Goal: Transaction & Acquisition: Purchase product/service

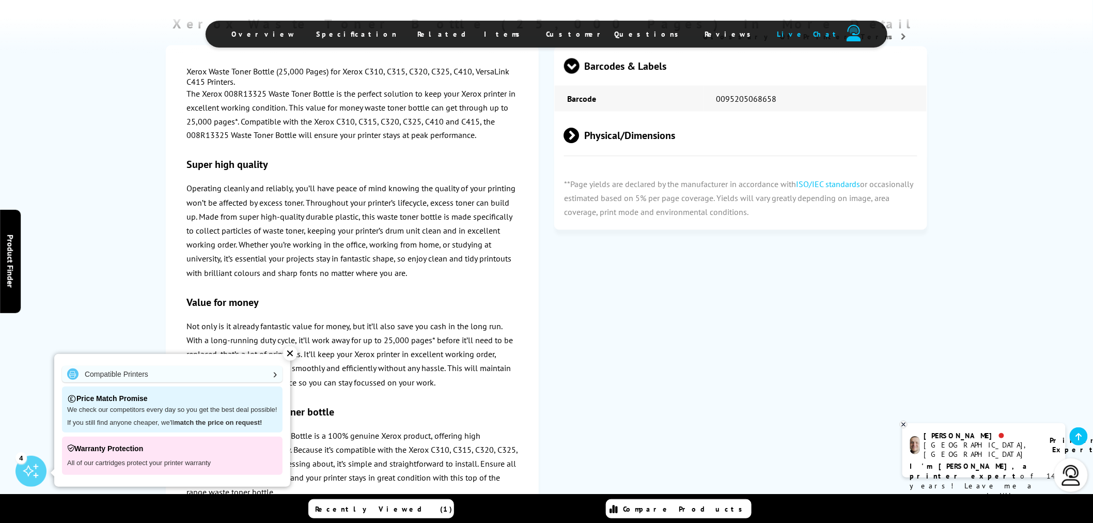
scroll to position [459, 0]
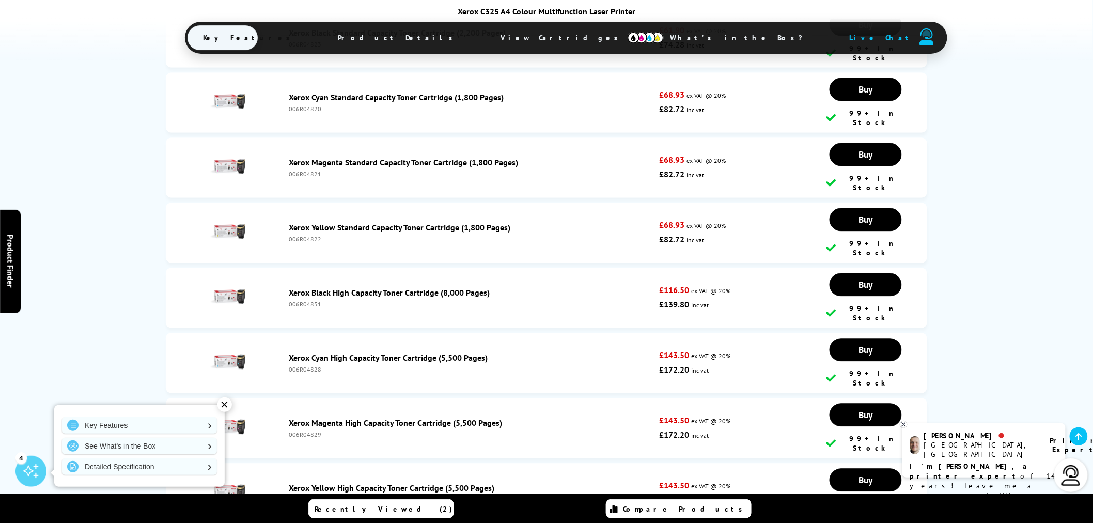
scroll to position [3995, 0]
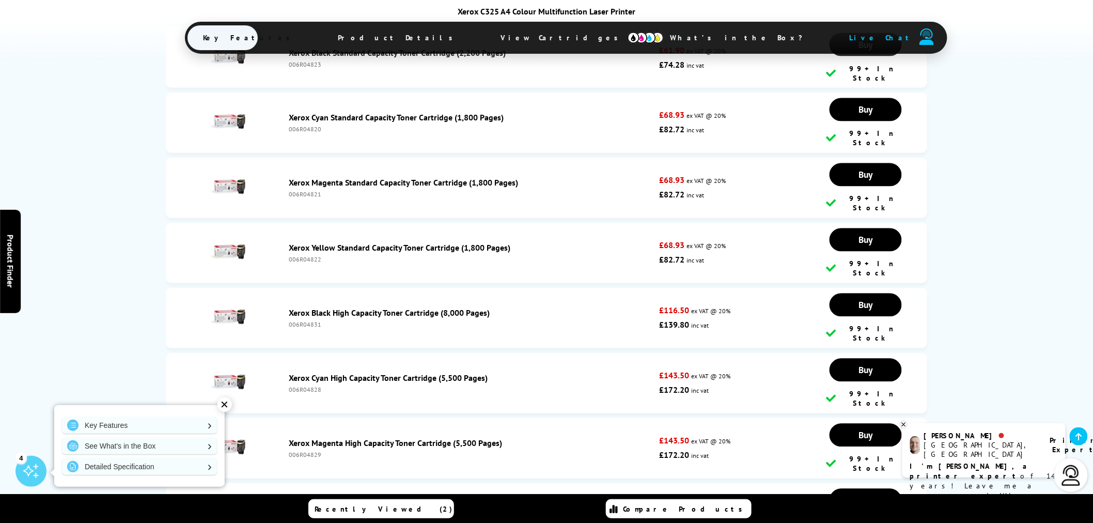
click at [445, 308] on link "Xerox Black High Capacity Toner Cartridge (8,000 Pages)" at bounding box center [389, 313] width 201 height 10
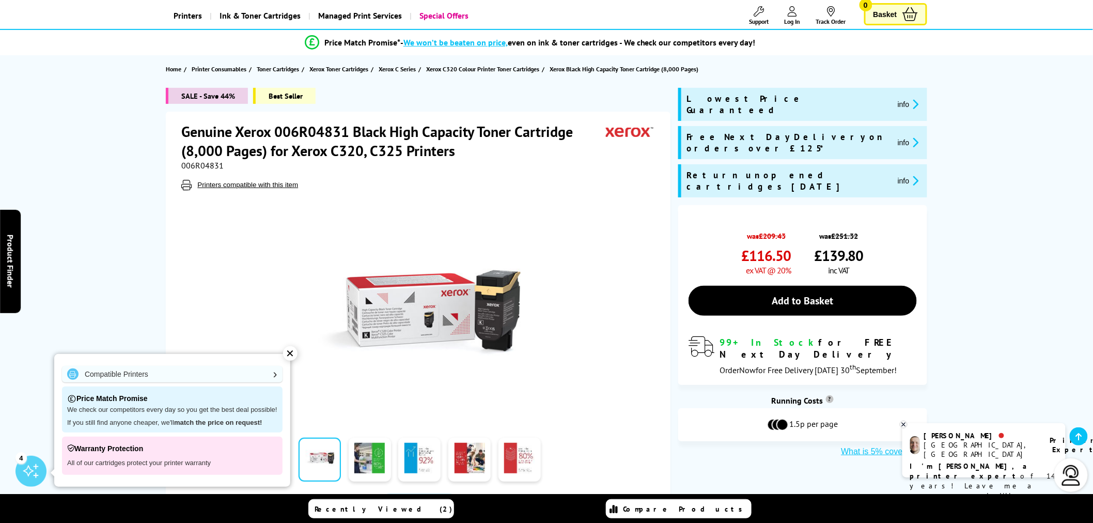
scroll to position [57, 0]
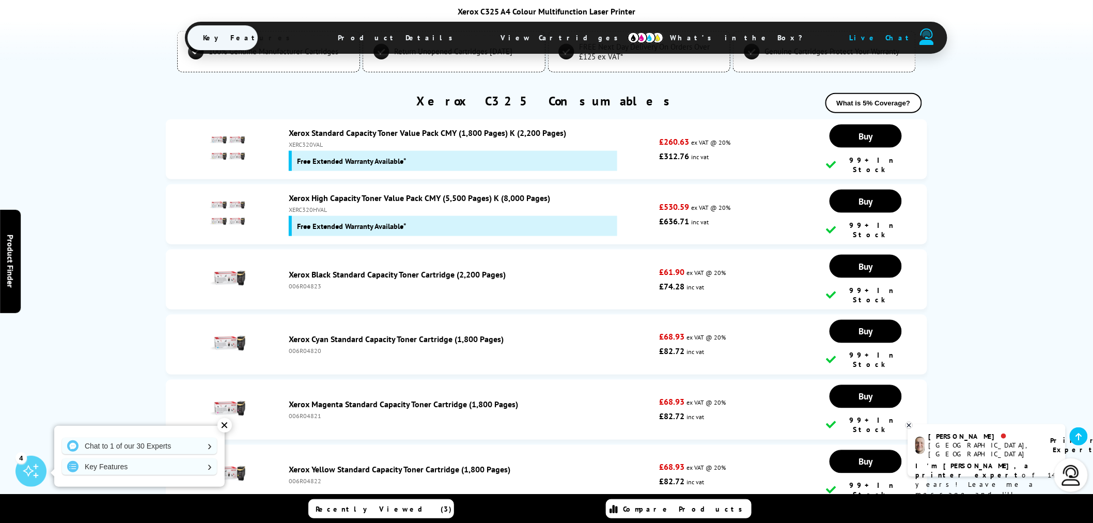
scroll to position [3765, 0]
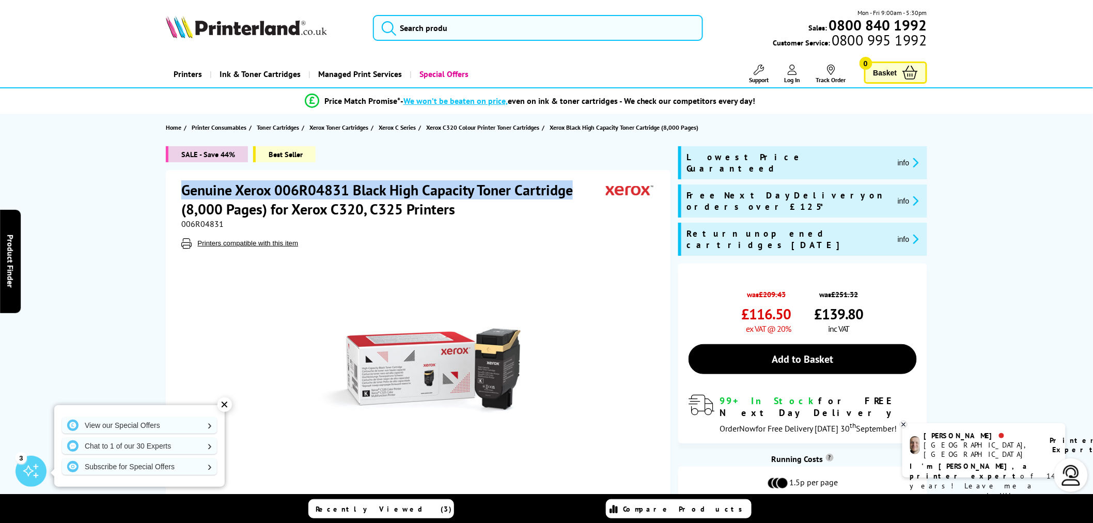
drag, startPoint x: 180, startPoint y: 183, endPoint x: 581, endPoint y: 189, distance: 400.8
click at [581, 189] on div "Genuine Xerox 006R04831 Black High Capacity Toner Cartridge (8,000 Pages) for X…" at bounding box center [418, 375] width 505 height 411
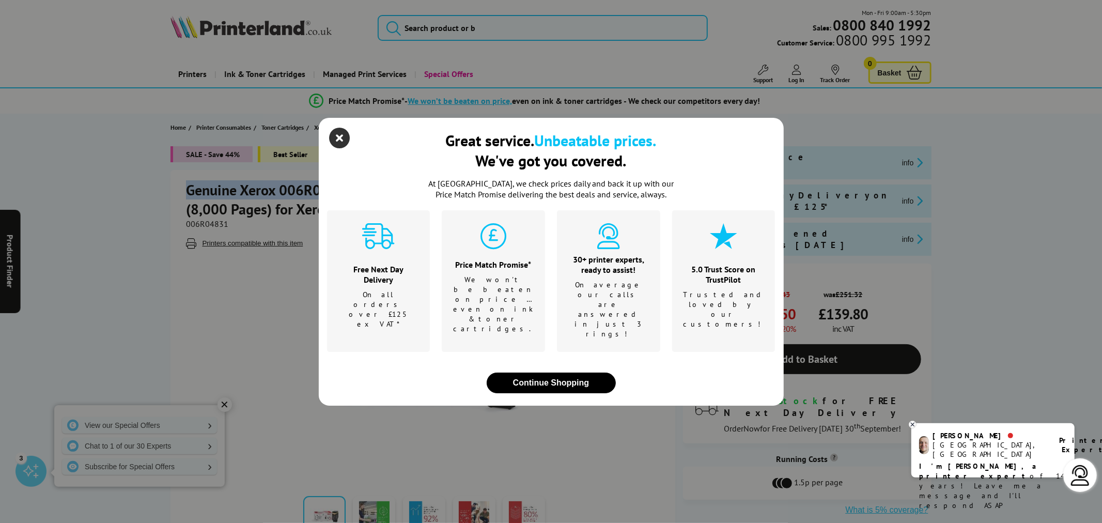
click at [341, 148] on icon "close modal" at bounding box center [340, 138] width 21 height 21
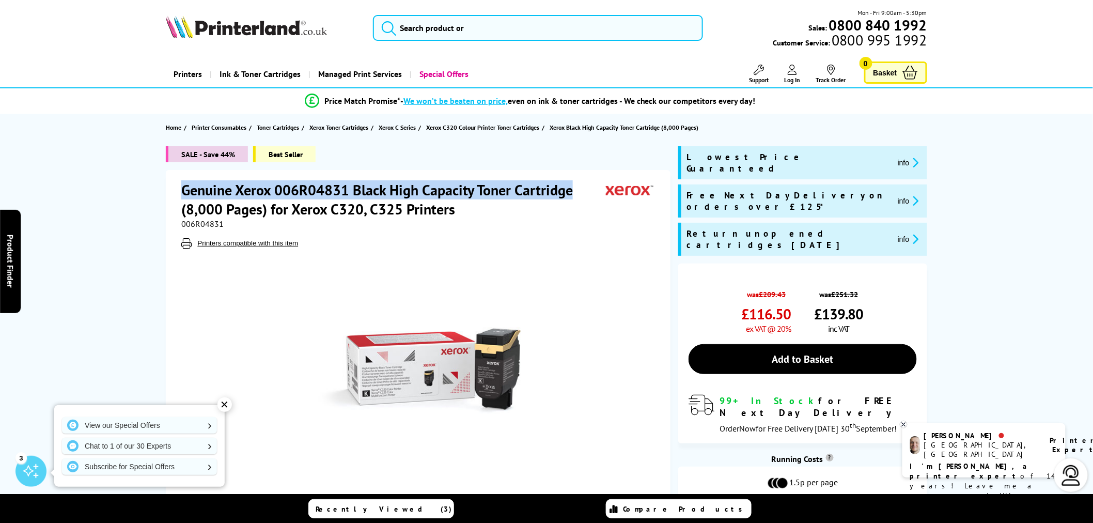
copy h1 "Genuine Xerox 006R04831 Black High Capacity Toner Cartridge"
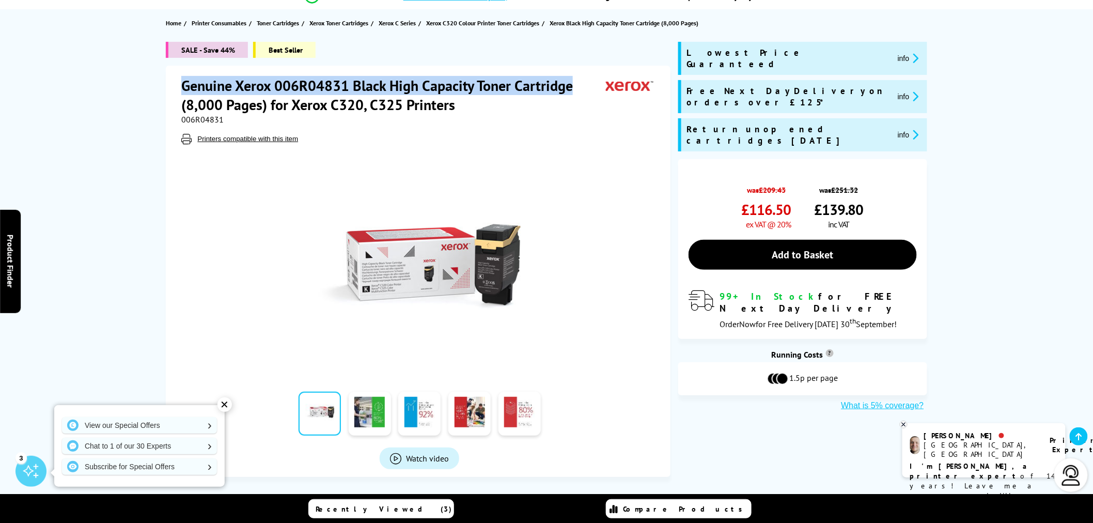
scroll to position [115, 0]
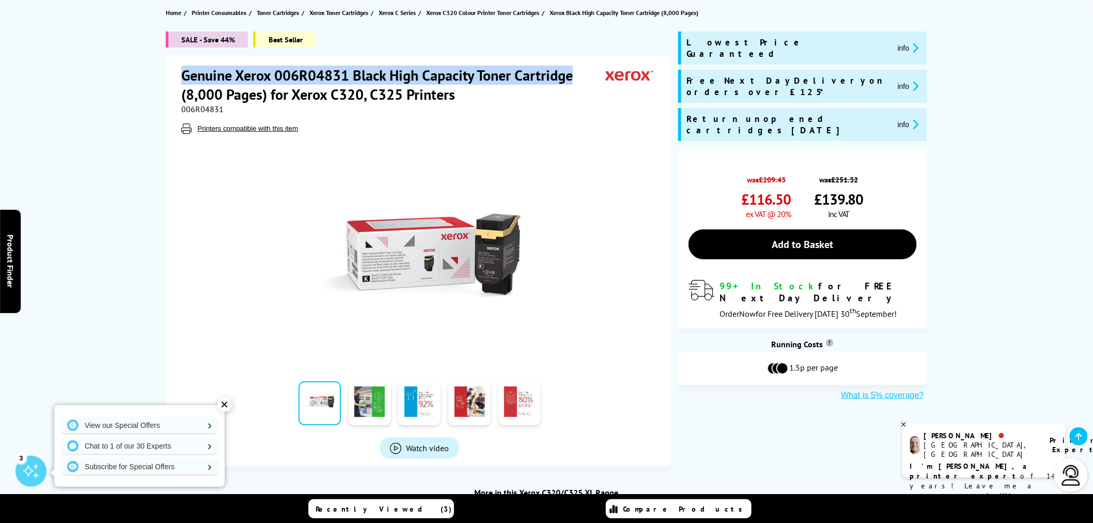
click at [881, 390] on button "What is 5% coverage?" at bounding box center [882, 395] width 89 height 10
click at [373, 407] on link at bounding box center [370, 403] width 42 height 44
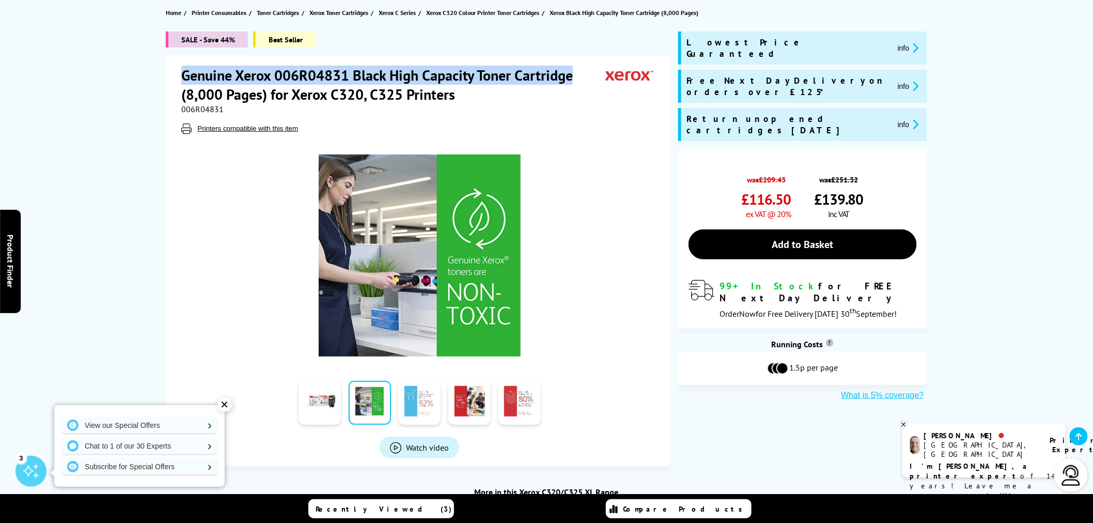
click at [414, 406] on link at bounding box center [419, 403] width 42 height 44
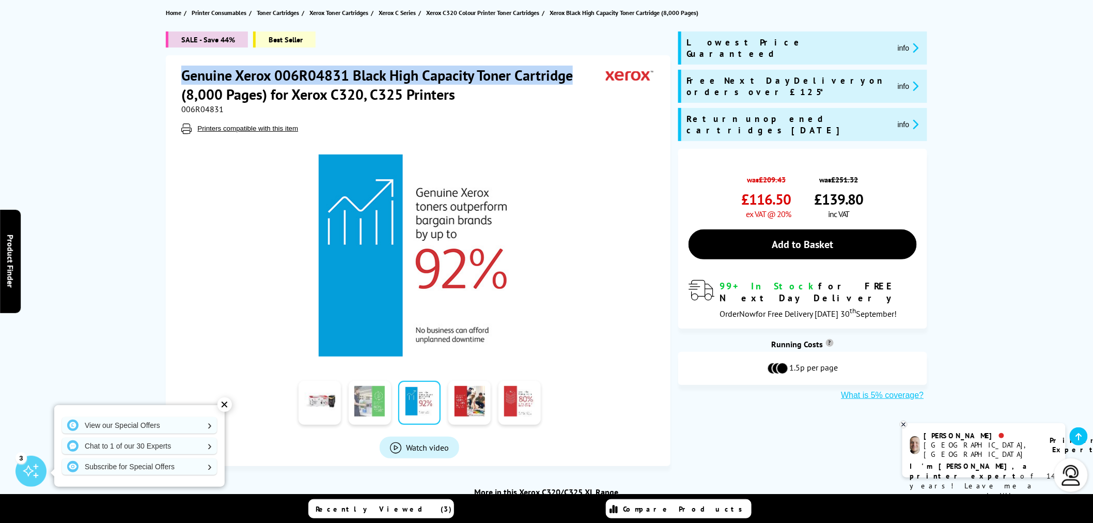
click at [371, 403] on link at bounding box center [370, 403] width 42 height 44
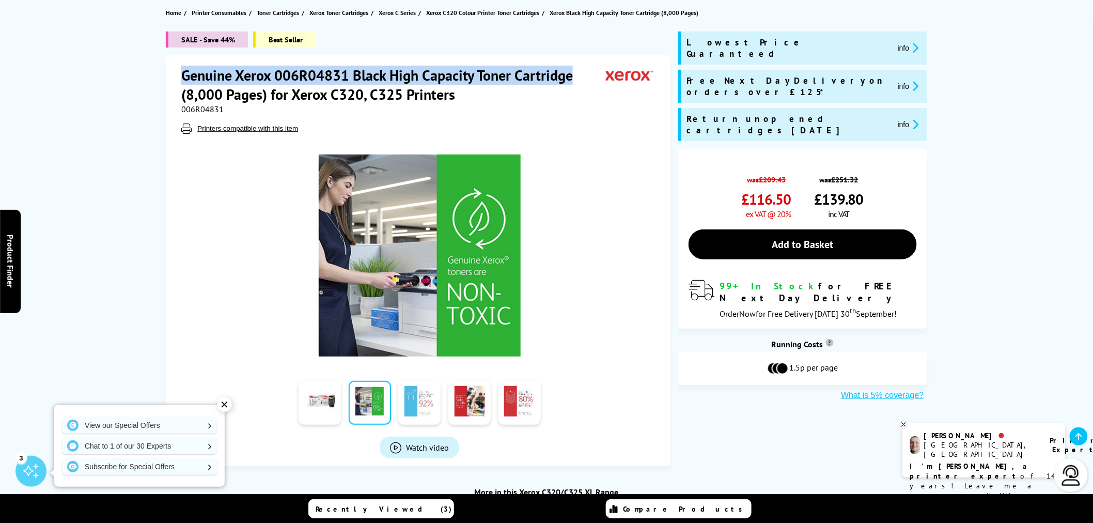
click at [401, 404] on link at bounding box center [419, 403] width 42 height 44
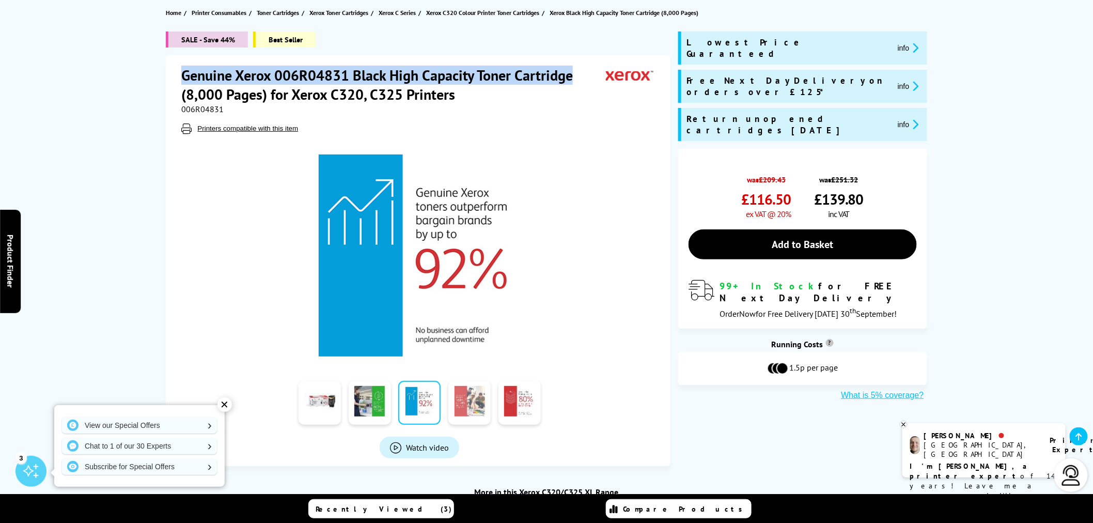
click at [473, 405] on link at bounding box center [469, 403] width 42 height 44
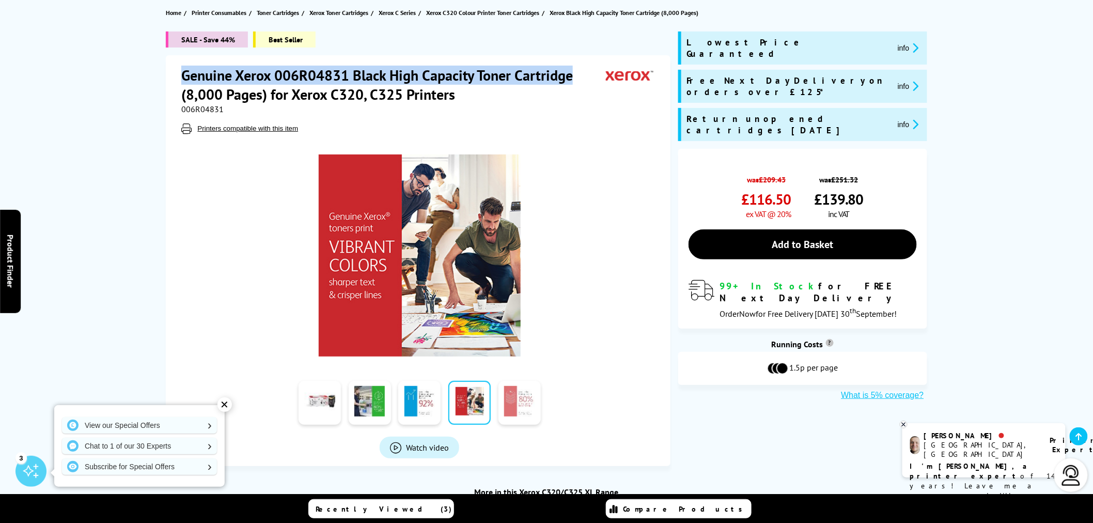
click at [515, 408] on link at bounding box center [519, 403] width 42 height 44
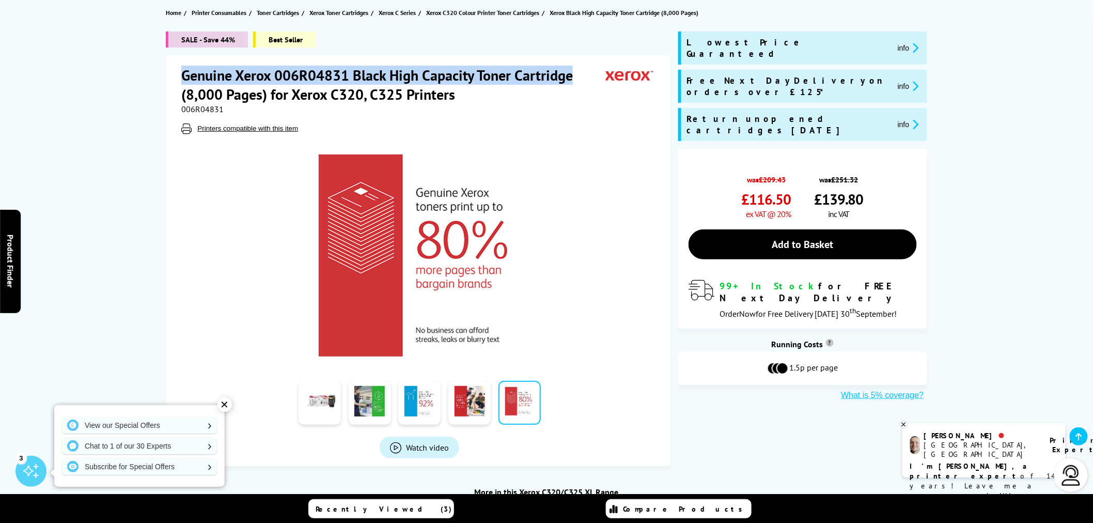
click at [895, 42] on button "info" at bounding box center [908, 48] width 27 height 12
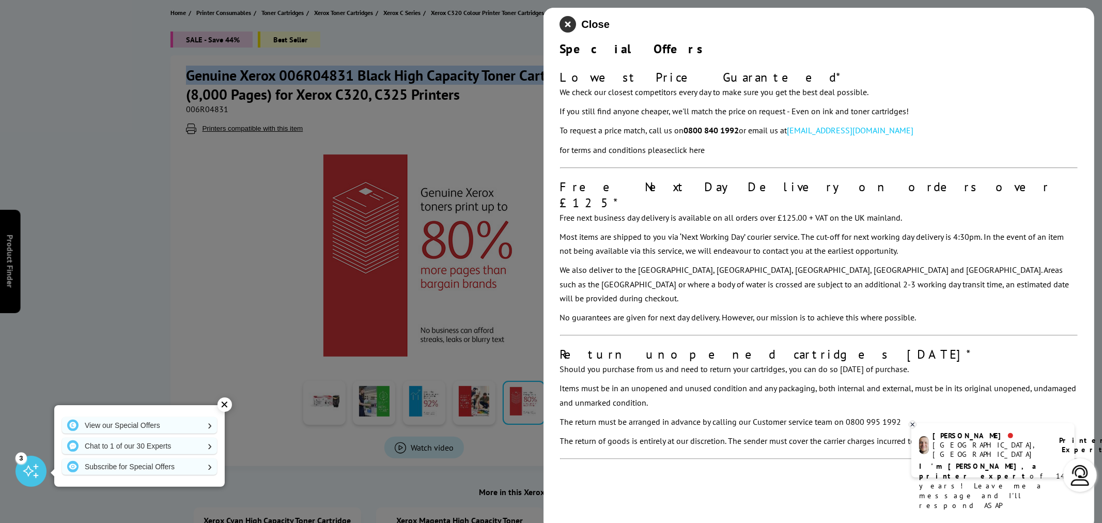
click at [573, 22] on icon "close modal" at bounding box center [568, 24] width 17 height 17
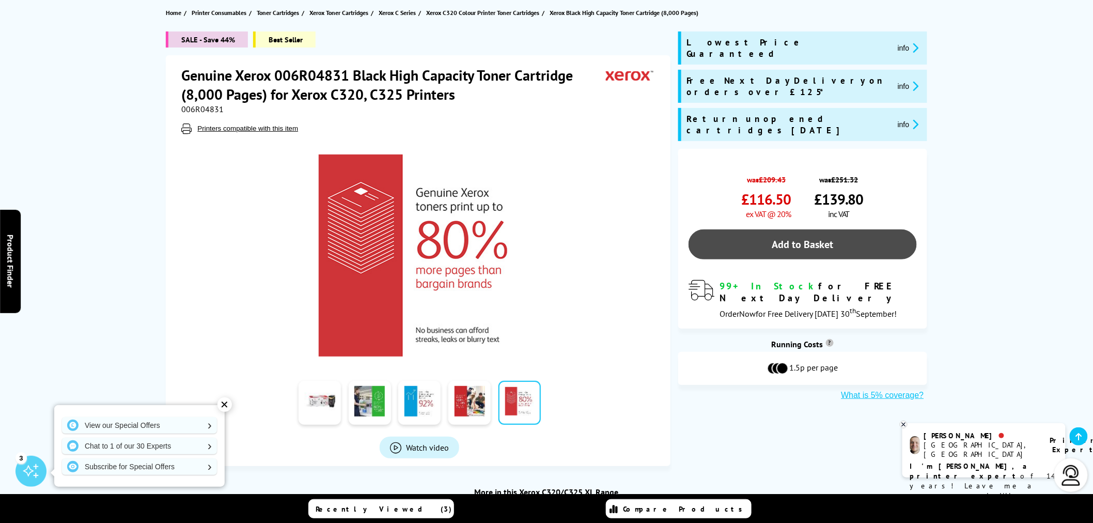
click at [813, 229] on link "Add to Basket" at bounding box center [802, 244] width 228 height 30
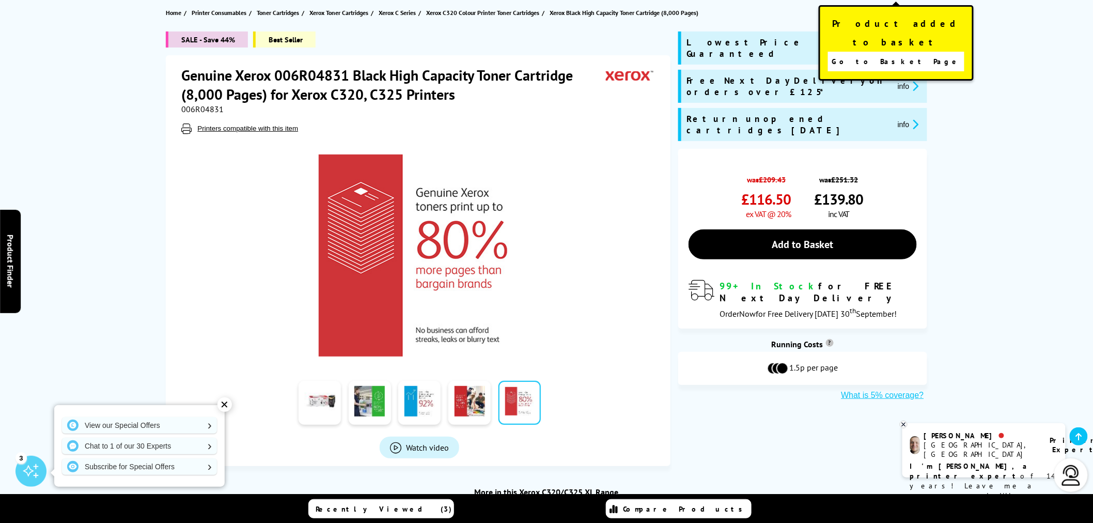
click at [894, 54] on span "Go to Basket Page" at bounding box center [896, 61] width 129 height 14
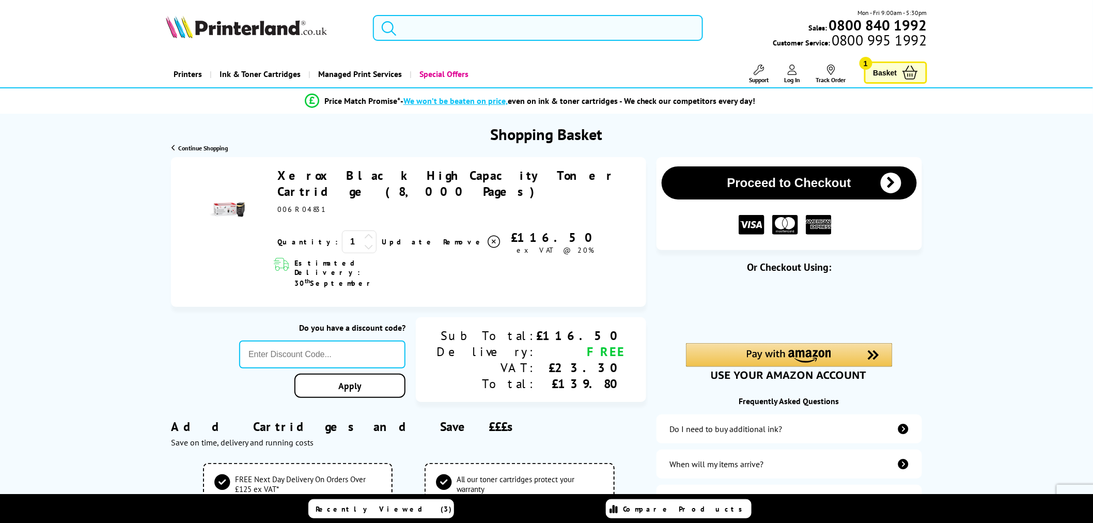
click at [364, 232] on icon at bounding box center [368, 236] width 9 height 9
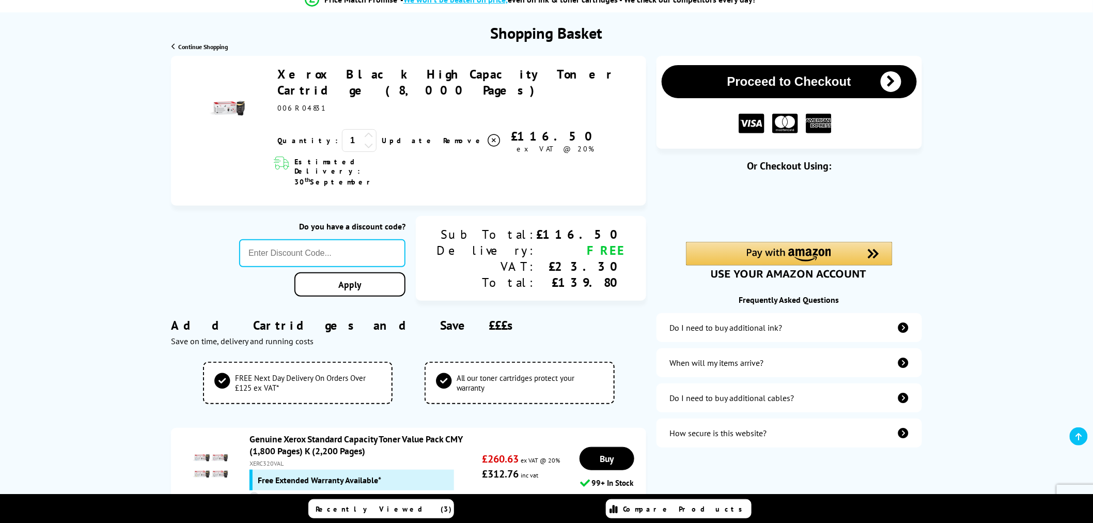
scroll to position [115, 0]
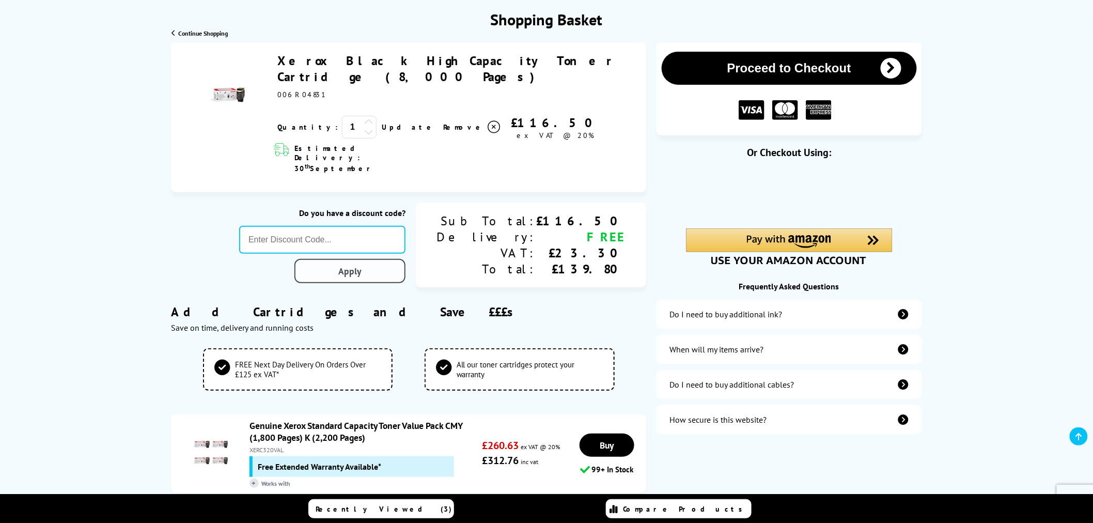
click at [405, 259] on link "Apply" at bounding box center [349, 271] width 111 height 24
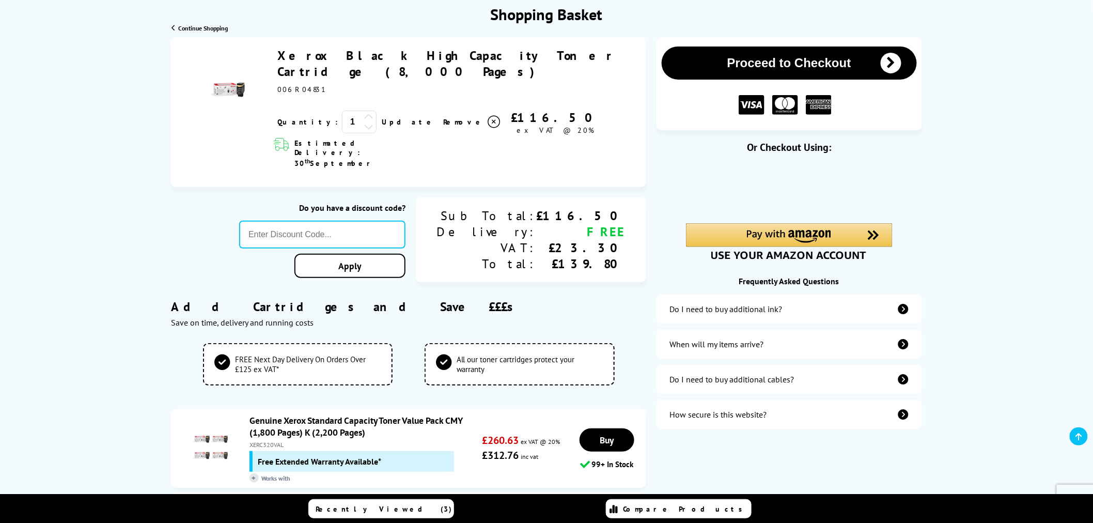
scroll to position [57, 0]
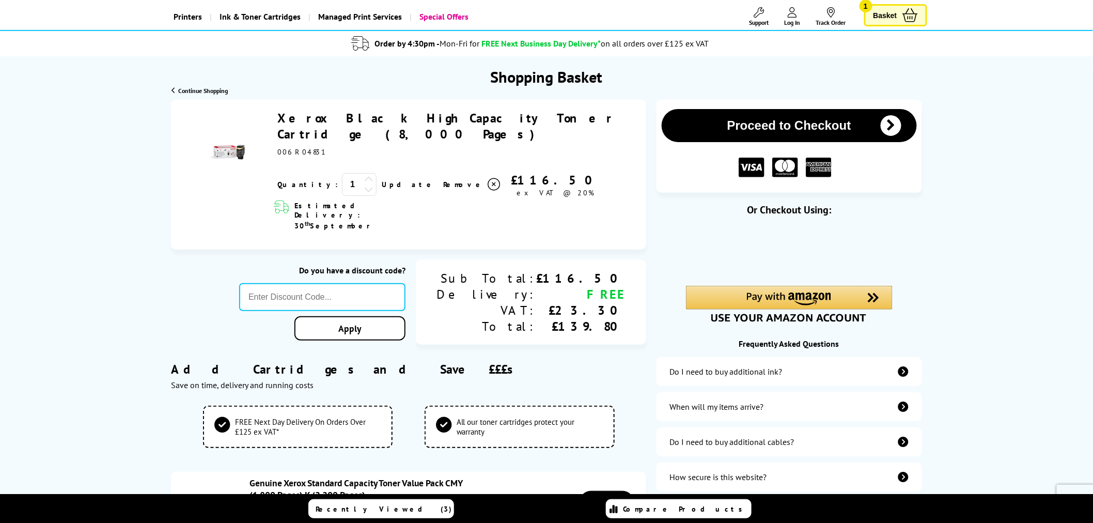
click at [364, 175] on icon at bounding box center [368, 179] width 9 height 9
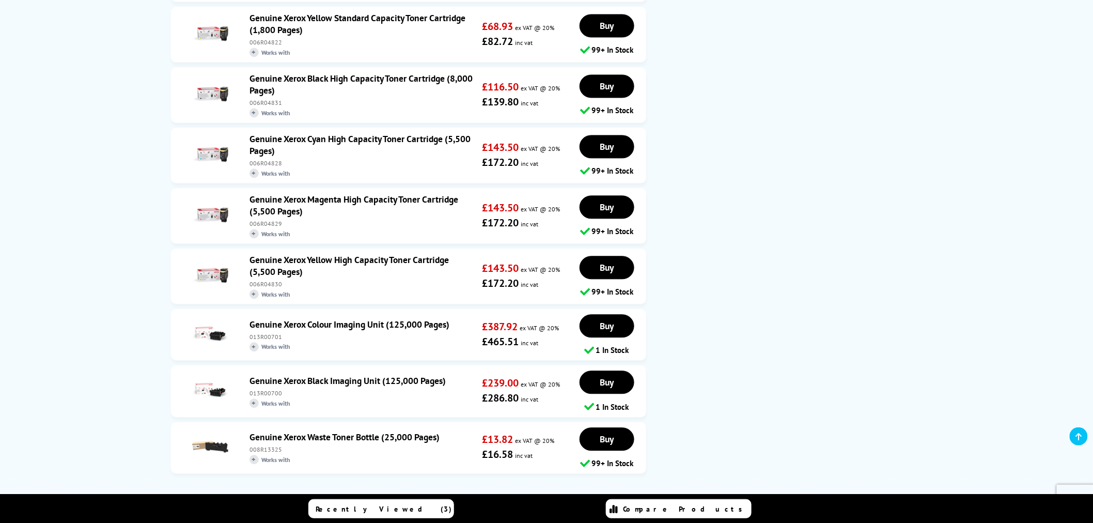
scroll to position [803, 0]
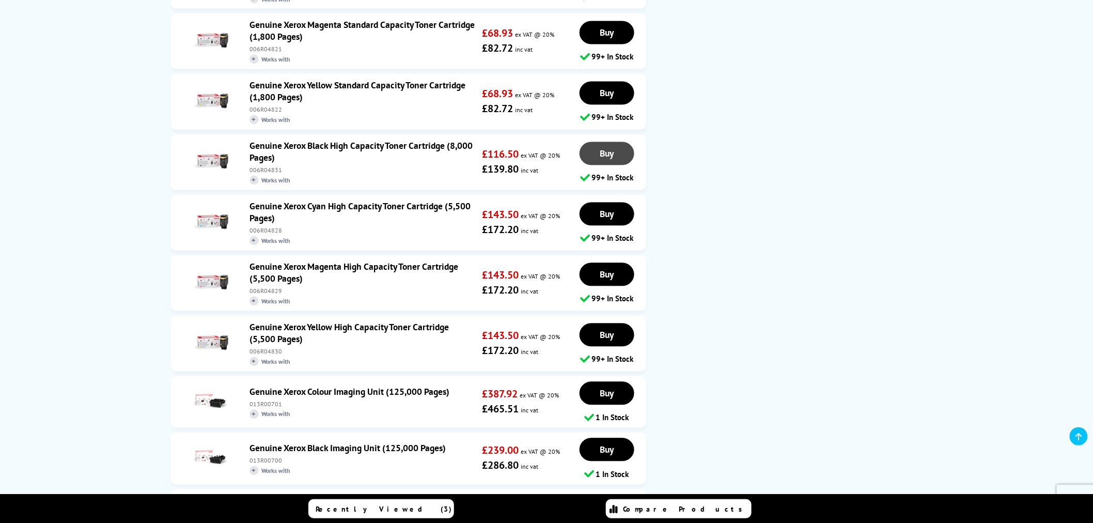
click at [618, 142] on link "Buy" at bounding box center [606, 153] width 55 height 23
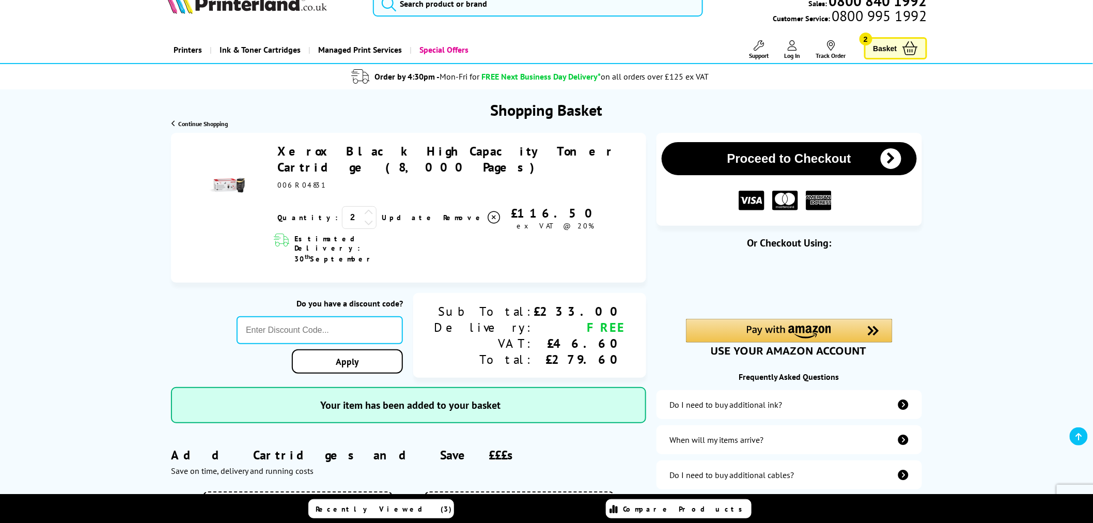
scroll to position [0, 0]
